Goal: Task Accomplishment & Management: Complete application form

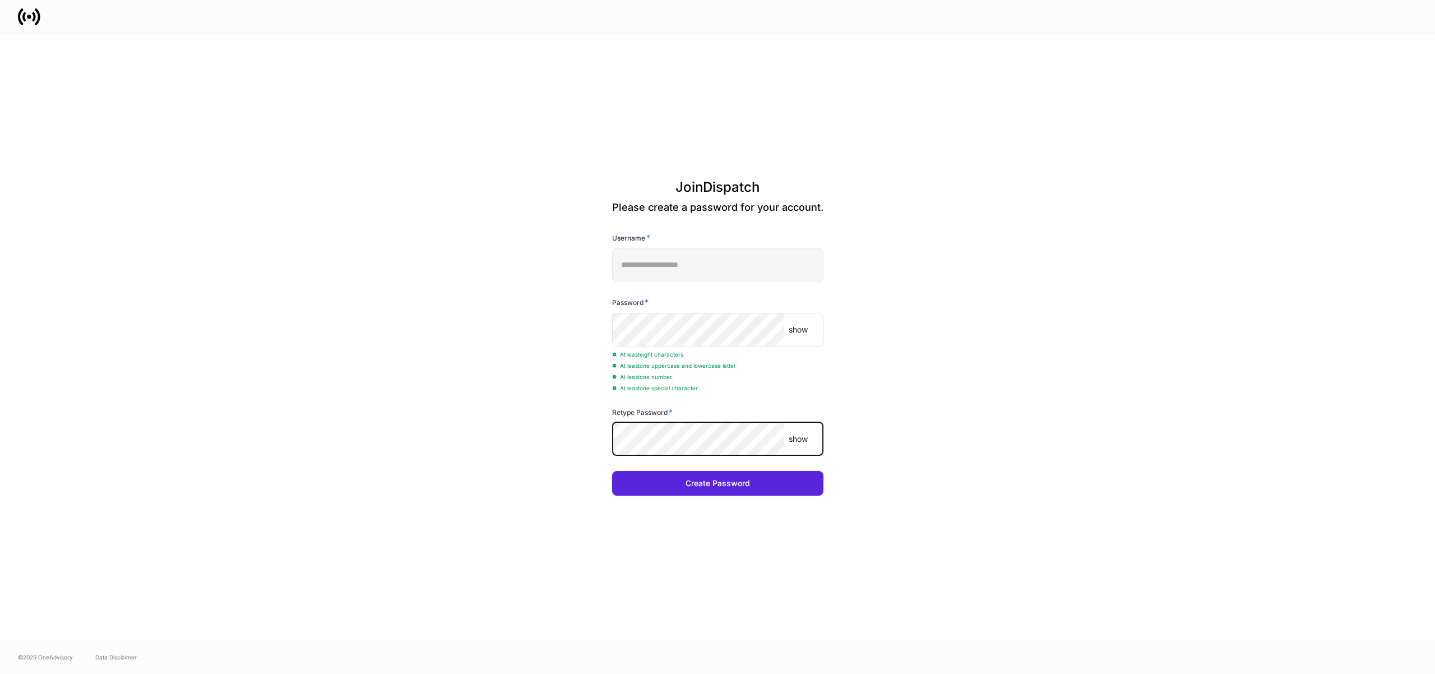
click at [612, 471] on button "Create Password" at bounding box center [717, 483] width 211 height 25
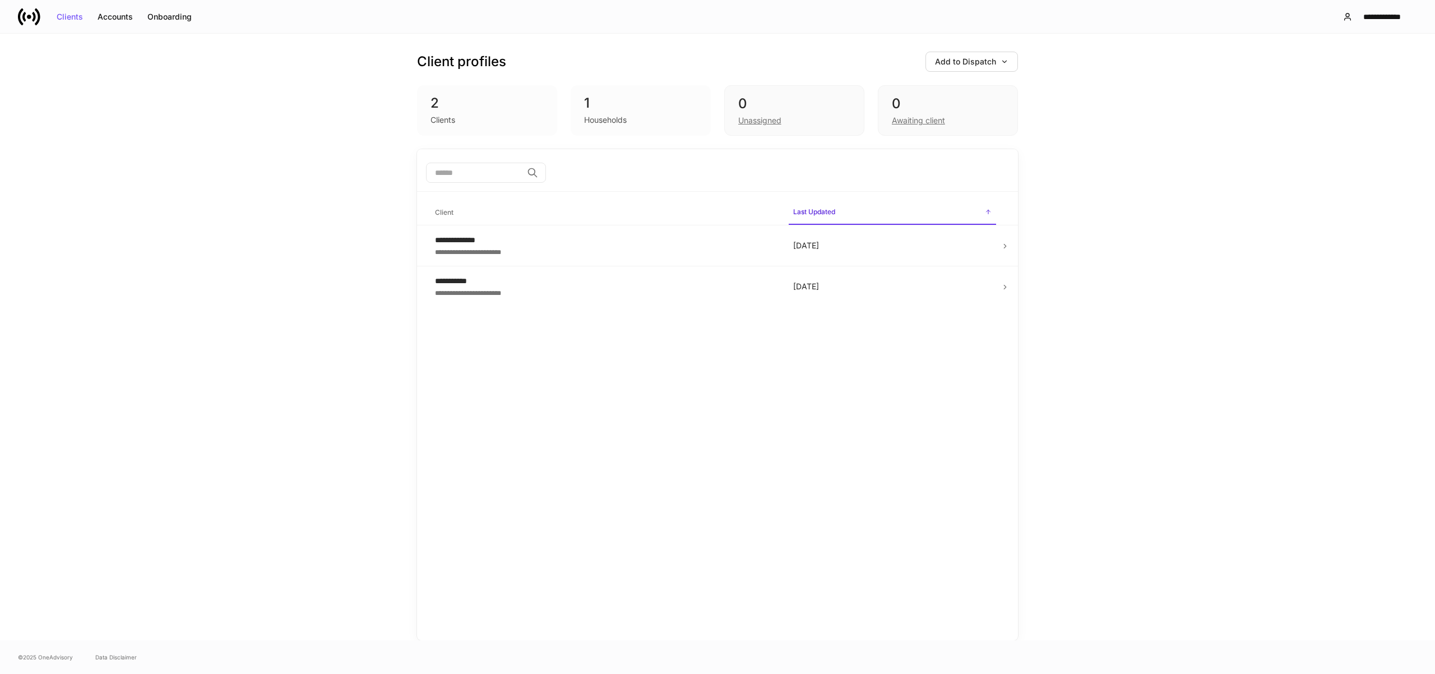
click at [1346, 216] on div "**********" at bounding box center [717, 337] width 1435 height 606
click at [84, 15] on button "Clients" at bounding box center [69, 17] width 41 height 18
click at [108, 14] on div "Accounts" at bounding box center [115, 17] width 35 height 8
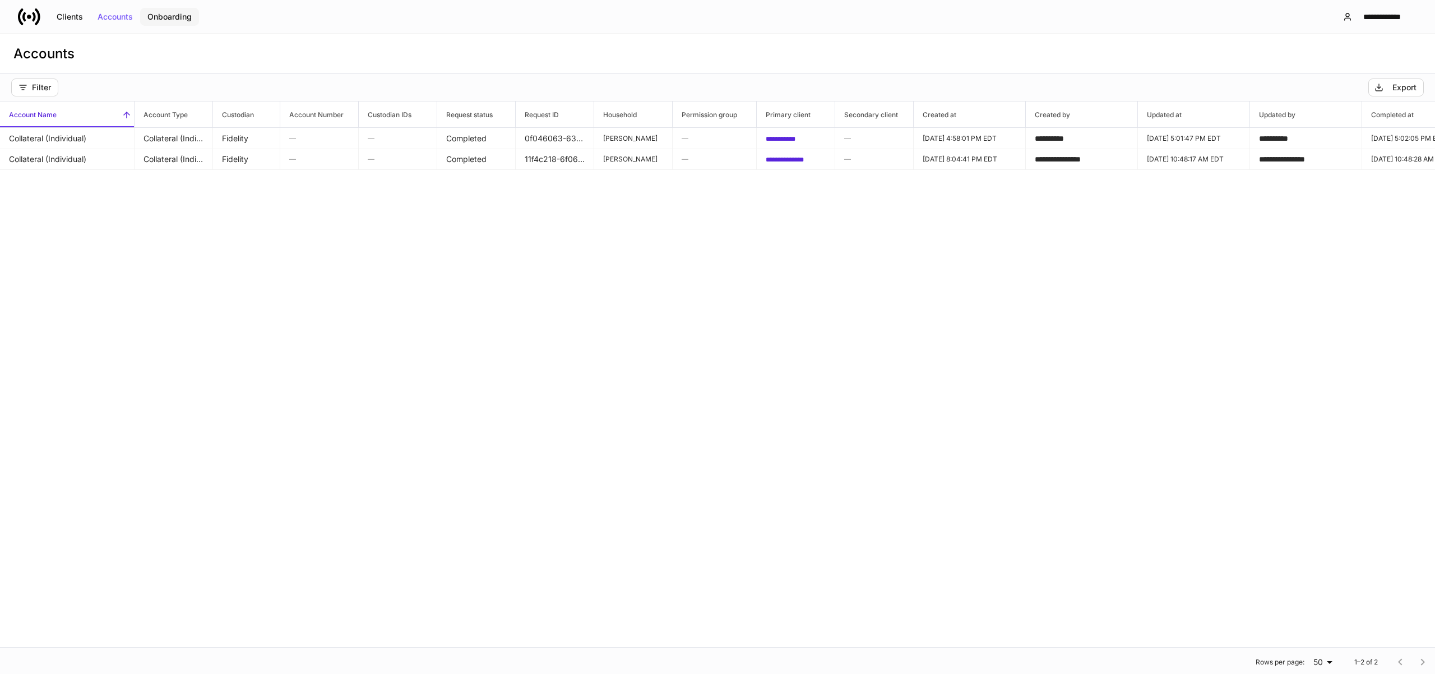
click at [184, 17] on div "Onboarding" at bounding box center [169, 17] width 44 height 8
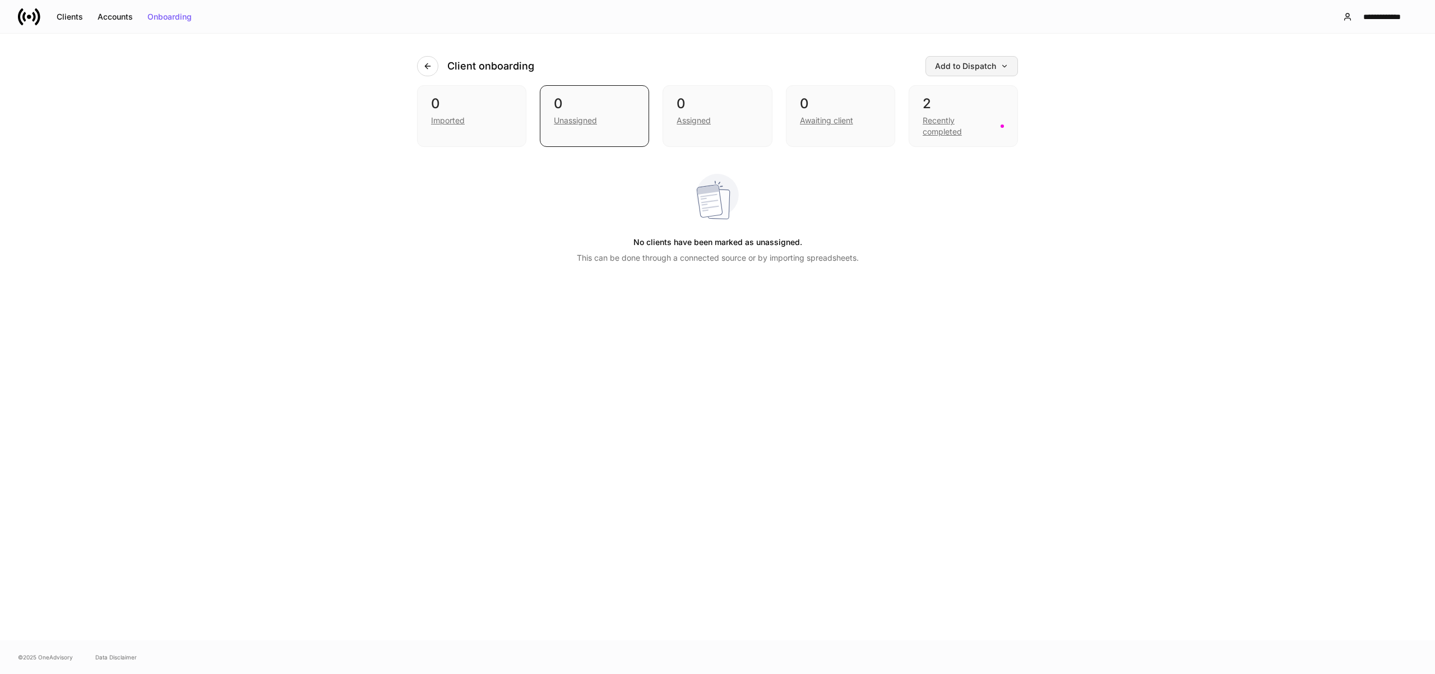
click at [961, 64] on div "Add to Dispatch" at bounding box center [971, 66] width 73 height 8
click at [960, 100] on div "Add clients manually" at bounding box center [946, 97] width 76 height 11
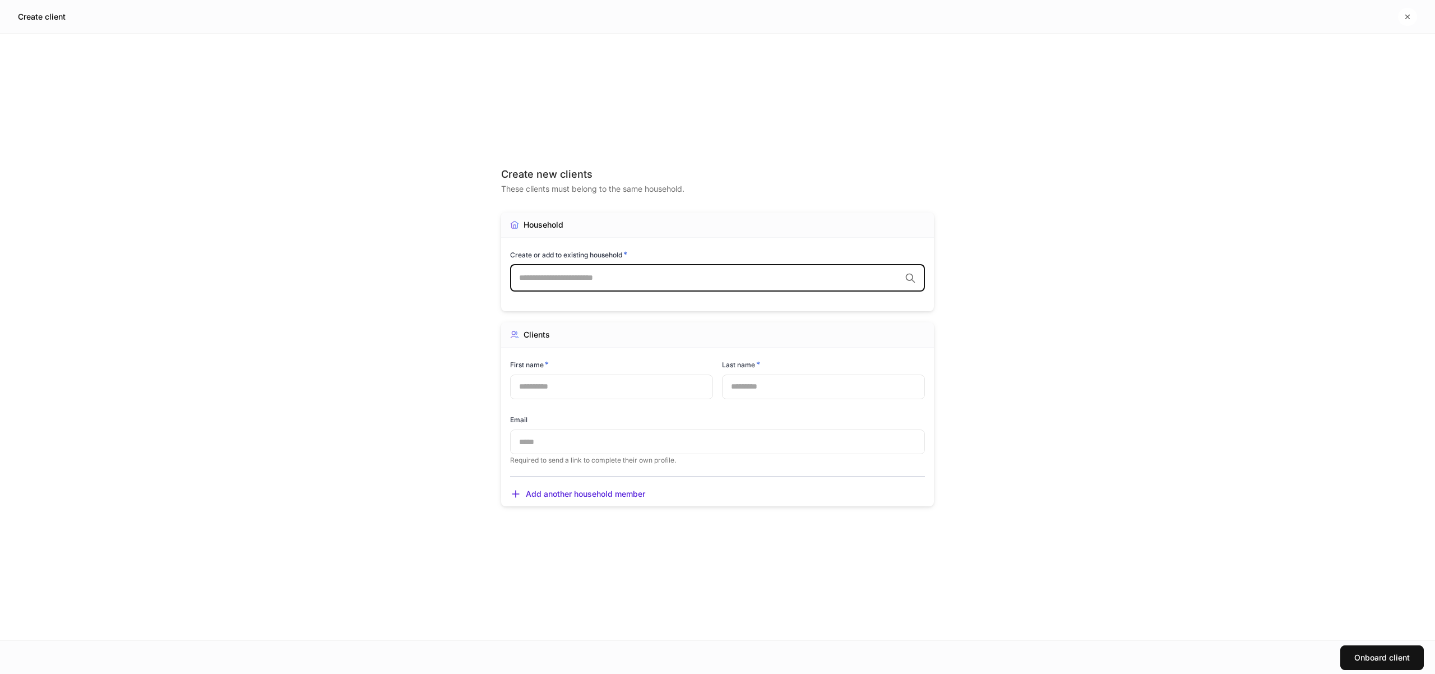
click at [578, 272] on input "text" at bounding box center [709, 277] width 381 height 11
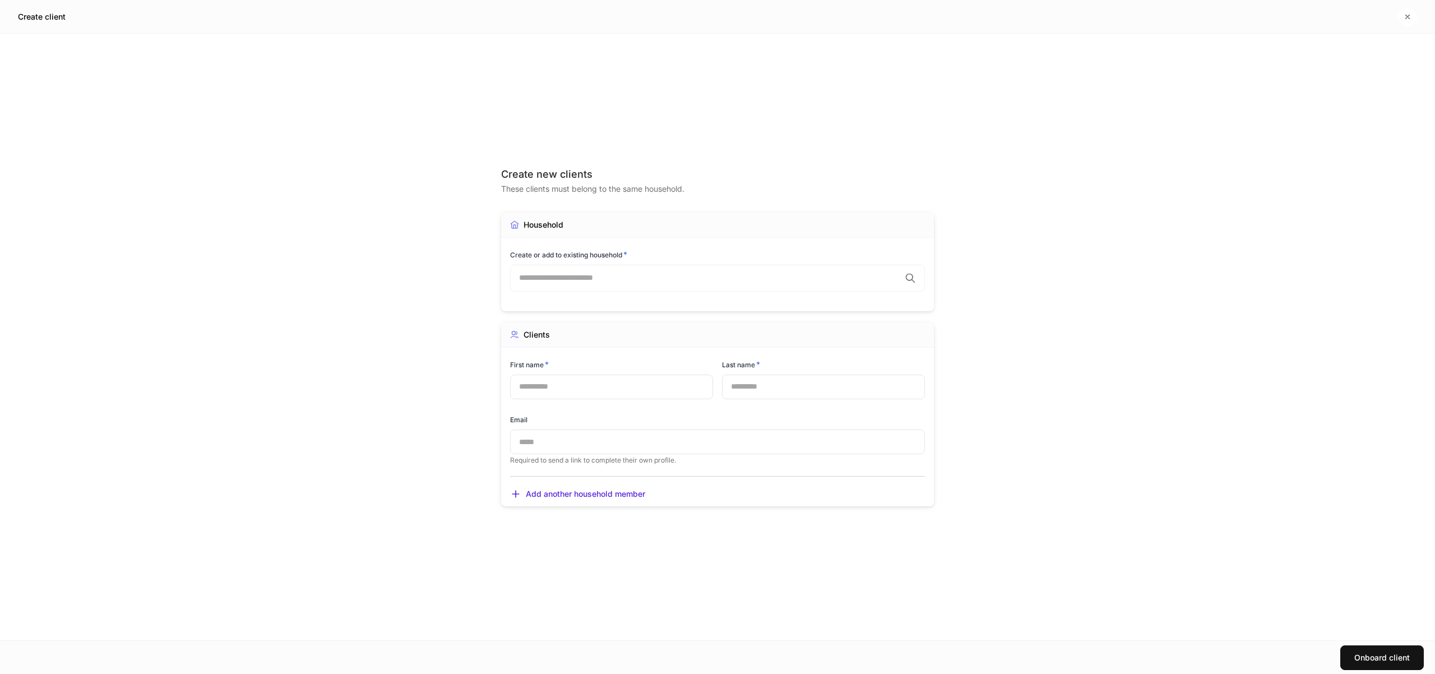
click at [214, 141] on div "Create new clients These clients must belong to the same household. Household C…" at bounding box center [717, 337] width 1435 height 606
